Goal: Task Accomplishment & Management: Use online tool/utility

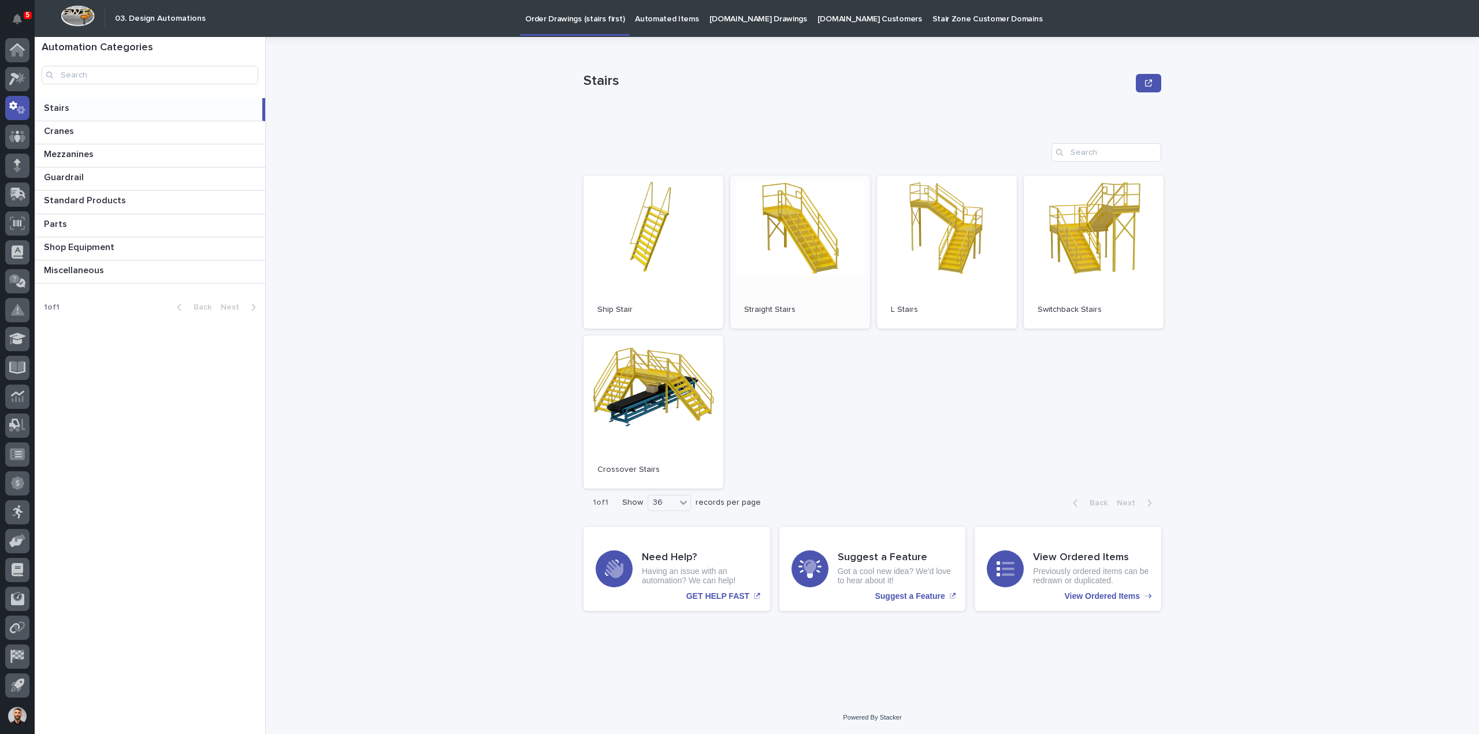
click at [827, 268] on link "Open" at bounding box center [800, 252] width 140 height 153
click at [678, 17] on p "Automated Items" at bounding box center [667, 12] width 64 height 24
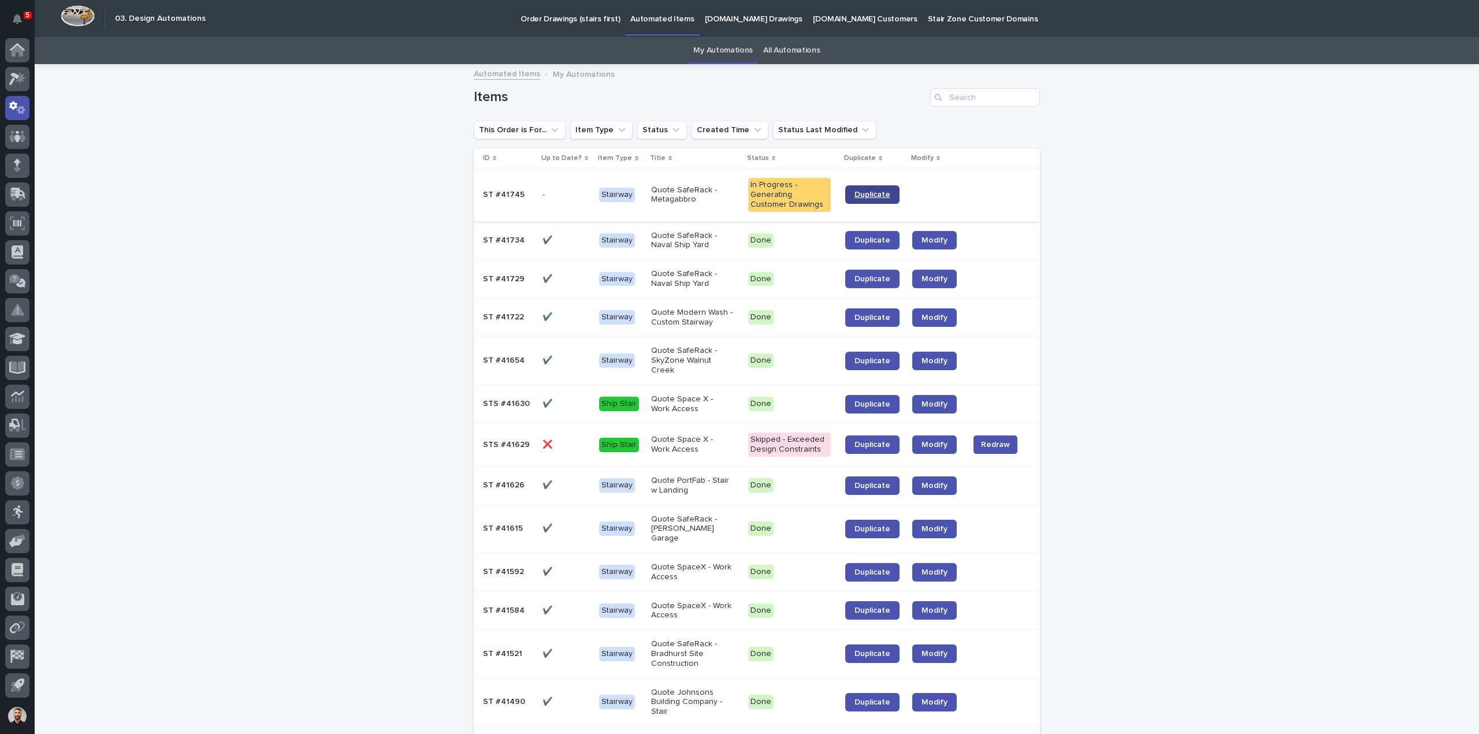
click at [867, 191] on span "Duplicate" at bounding box center [872, 195] width 36 height 8
click at [873, 192] on span "Duplicate" at bounding box center [872, 195] width 36 height 8
